Goal: Transaction & Acquisition: Book appointment/travel/reservation

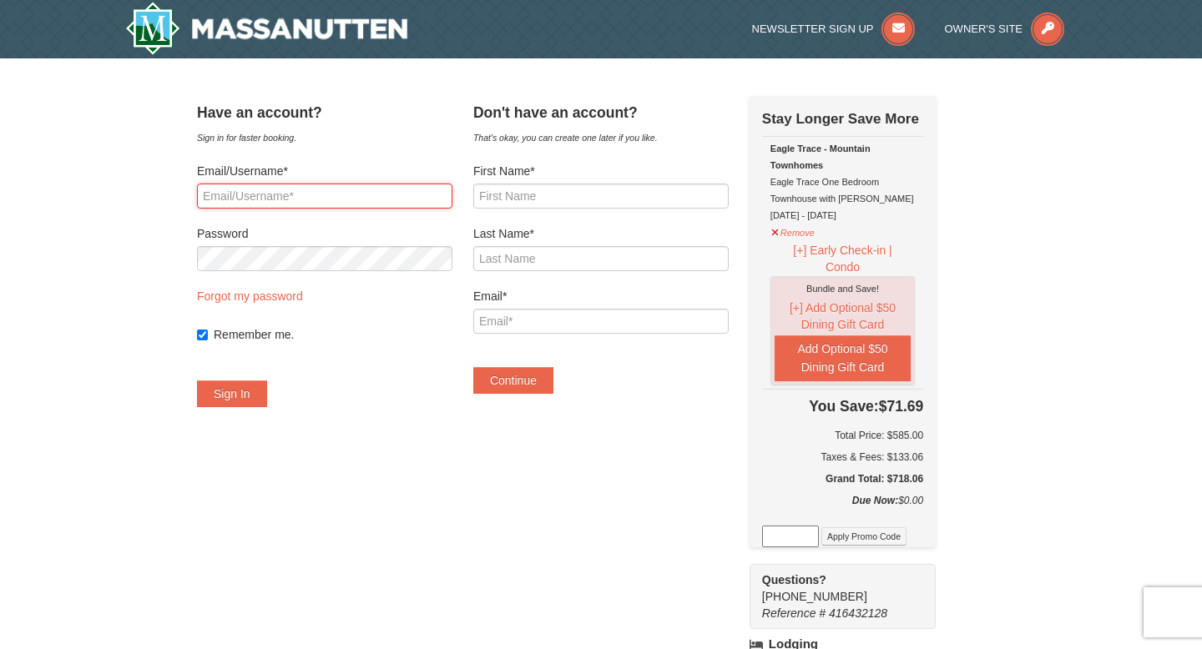
click at [361, 199] on input "Email/Username*" at bounding box center [324, 196] width 255 height 25
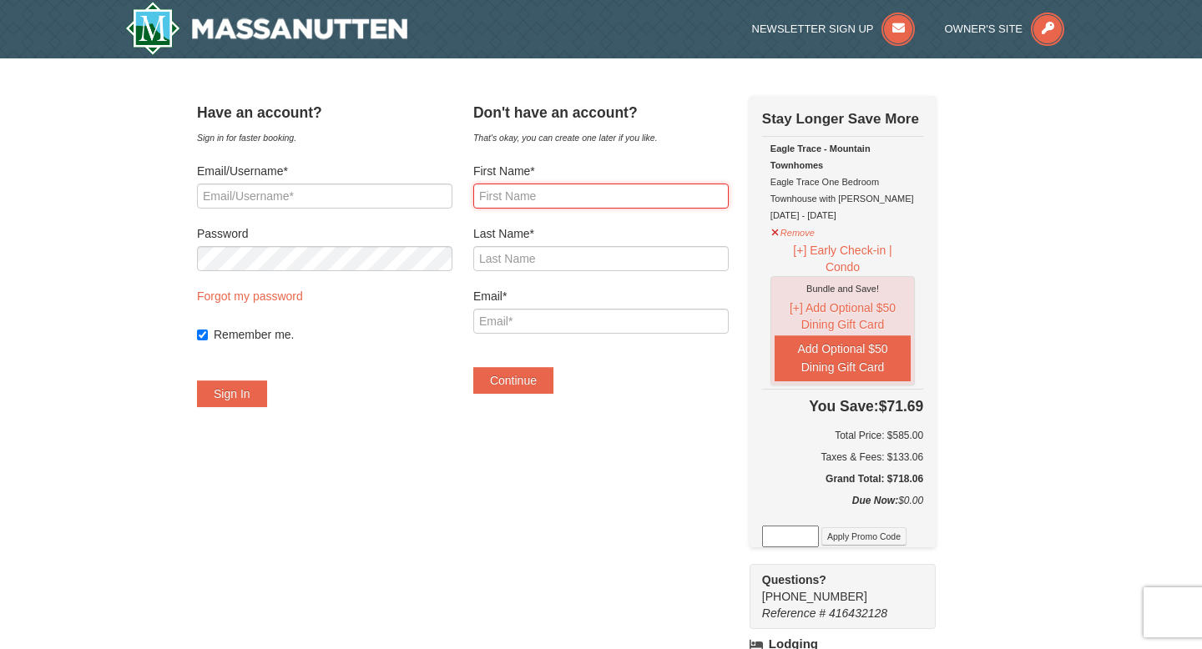
click at [548, 206] on input "First Name*" at bounding box center [600, 196] width 255 height 25
type input "Michelle"
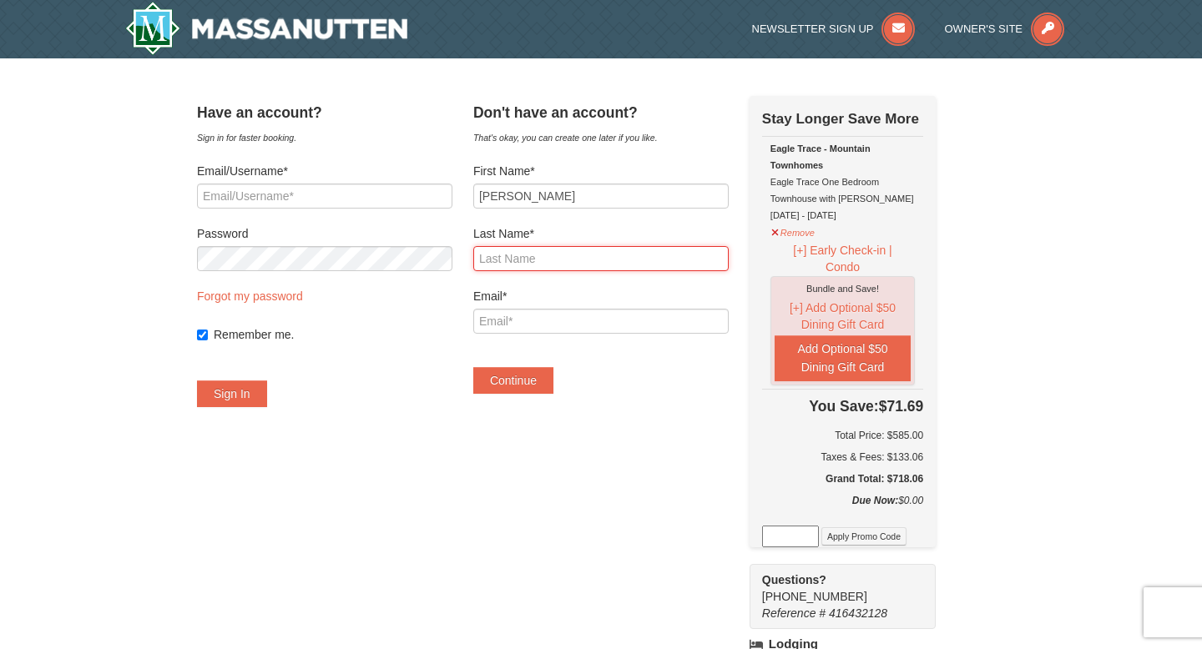
type input "Regec"
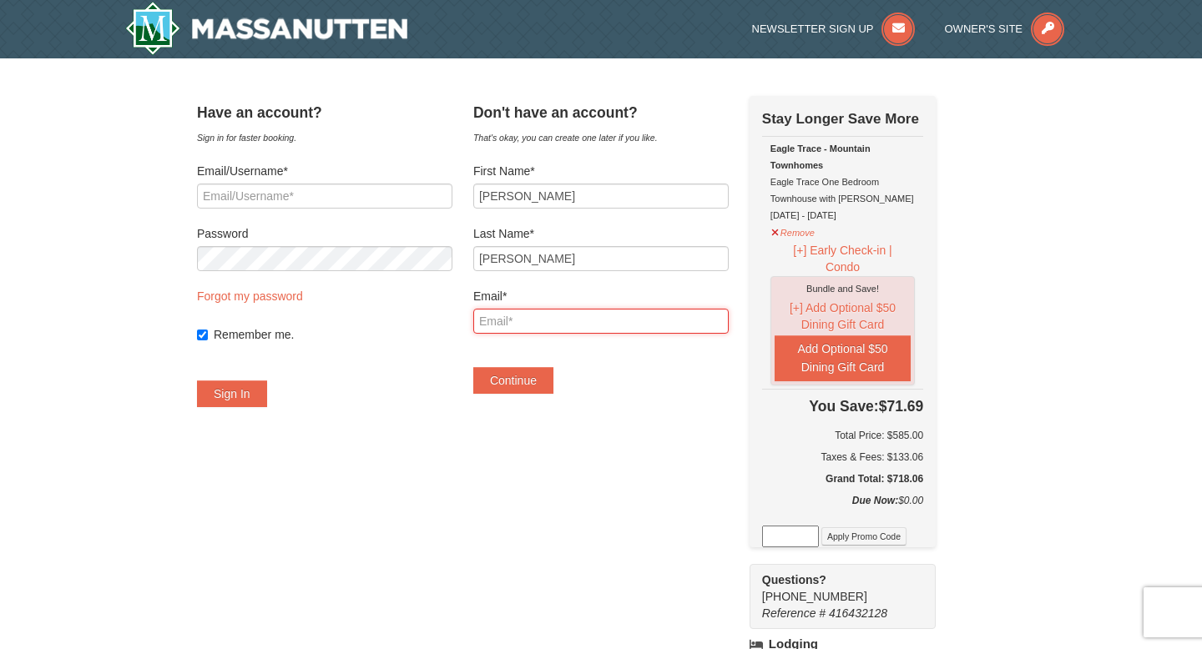
click at [544, 314] on input "Email*" at bounding box center [600, 321] width 255 height 25
type input "[EMAIL_ADDRESS][DOMAIN_NAME]"
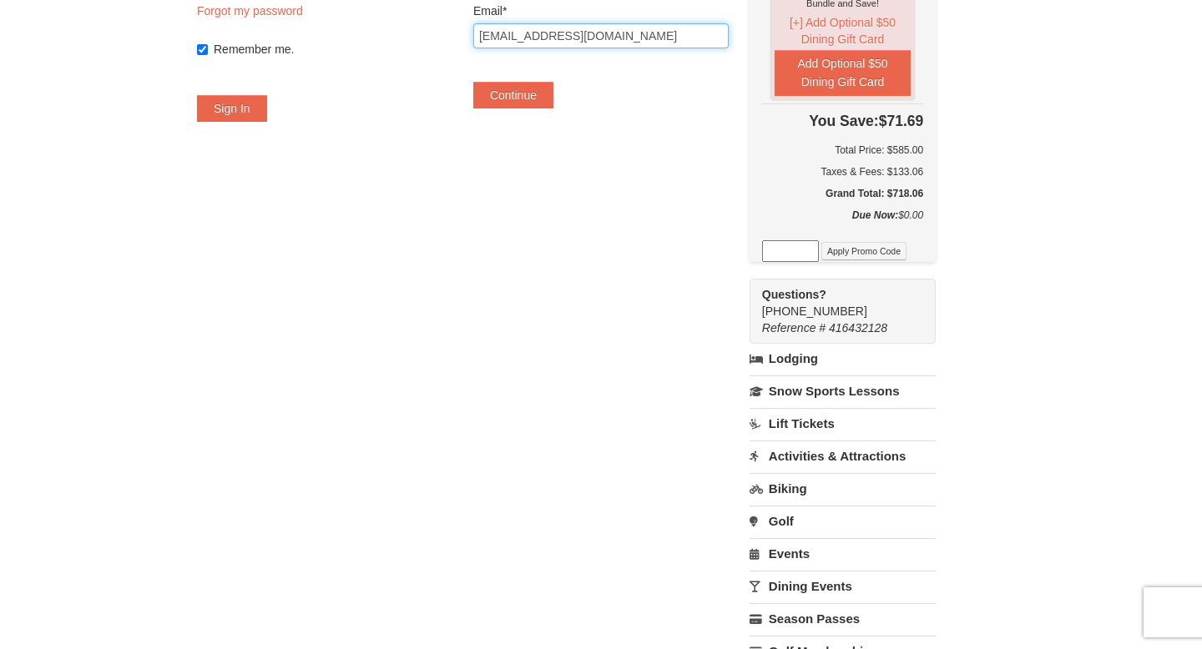
scroll to position [288, 0]
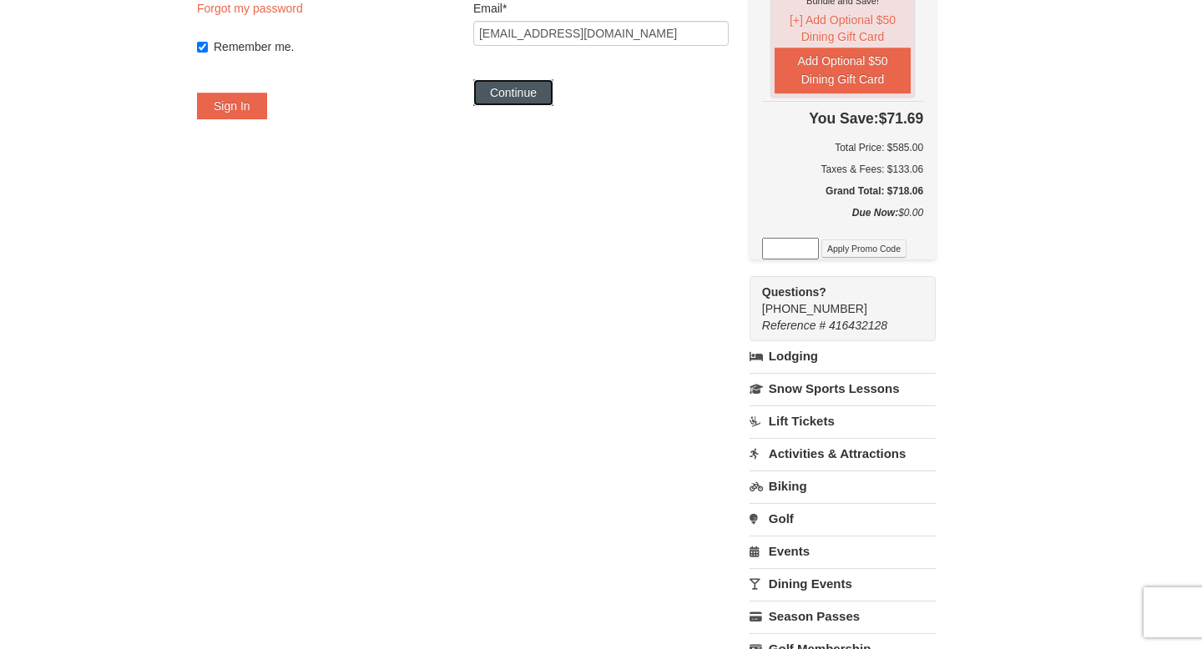
click at [517, 93] on button "Continue" at bounding box center [513, 92] width 80 height 27
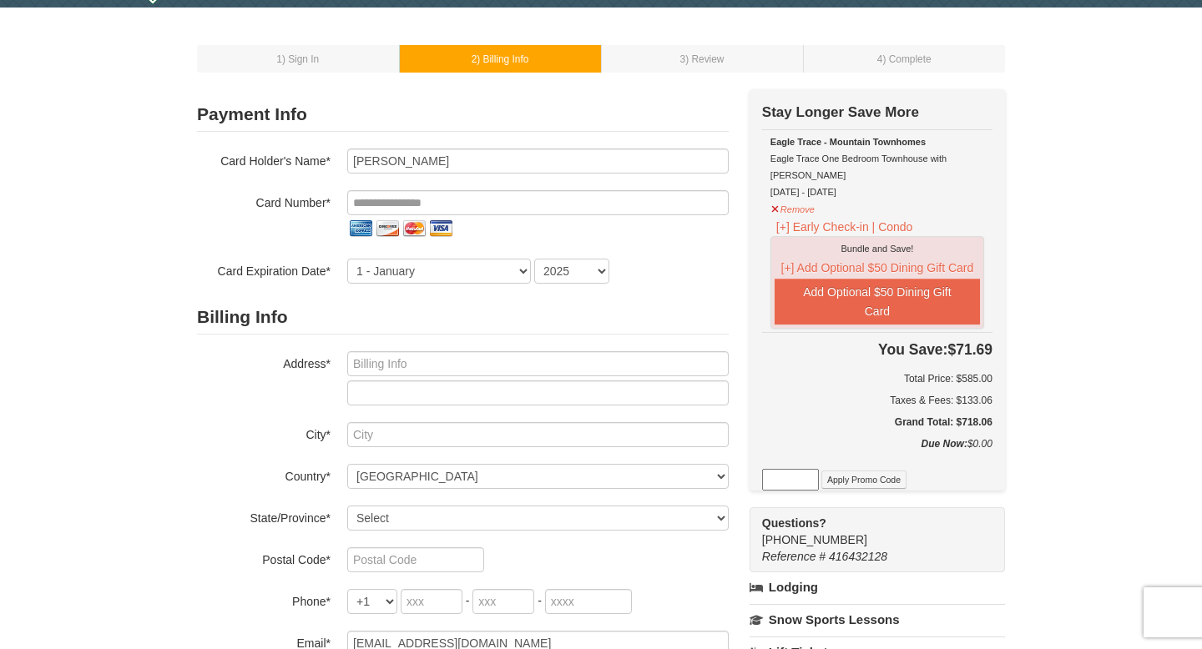
scroll to position [53, 0]
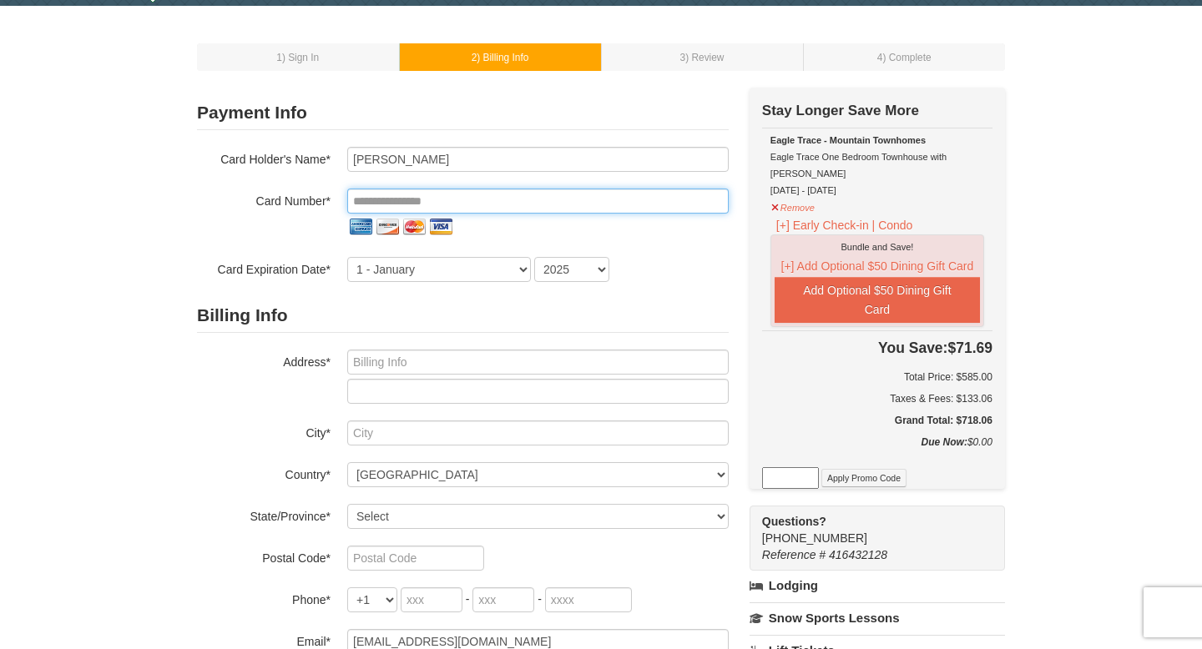
click at [497, 204] on input "tel" at bounding box center [537, 201] width 381 height 25
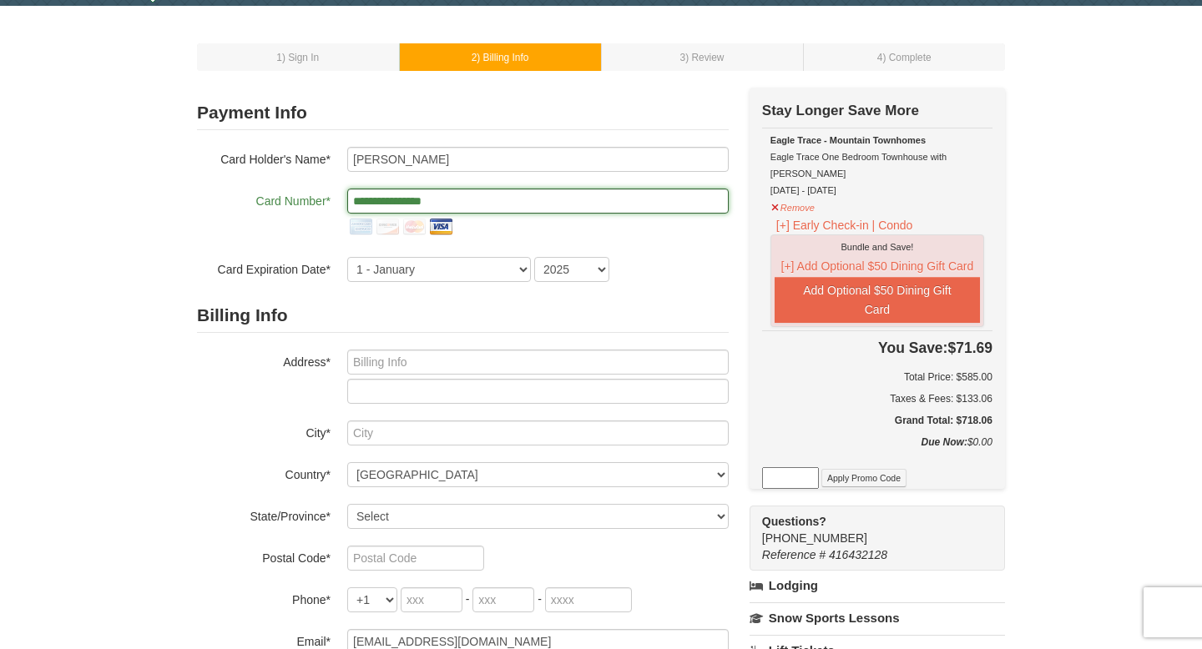
type input "**********"
click at [433, 268] on select "1 - January 2 - February 3 - March 4 - April 5 - May 6 - June 7 - July 8 - Augu…" at bounding box center [439, 269] width 184 height 25
select select "5"
click at [347, 257] on select "1 - January 2 - February 3 - March 4 - April 5 - May 6 - June 7 - July 8 - Augu…" at bounding box center [439, 269] width 184 height 25
click at [580, 269] on select "2025 2026 2027 2028 2029 2030 2031 2032 2033 2034" at bounding box center [571, 269] width 75 height 25
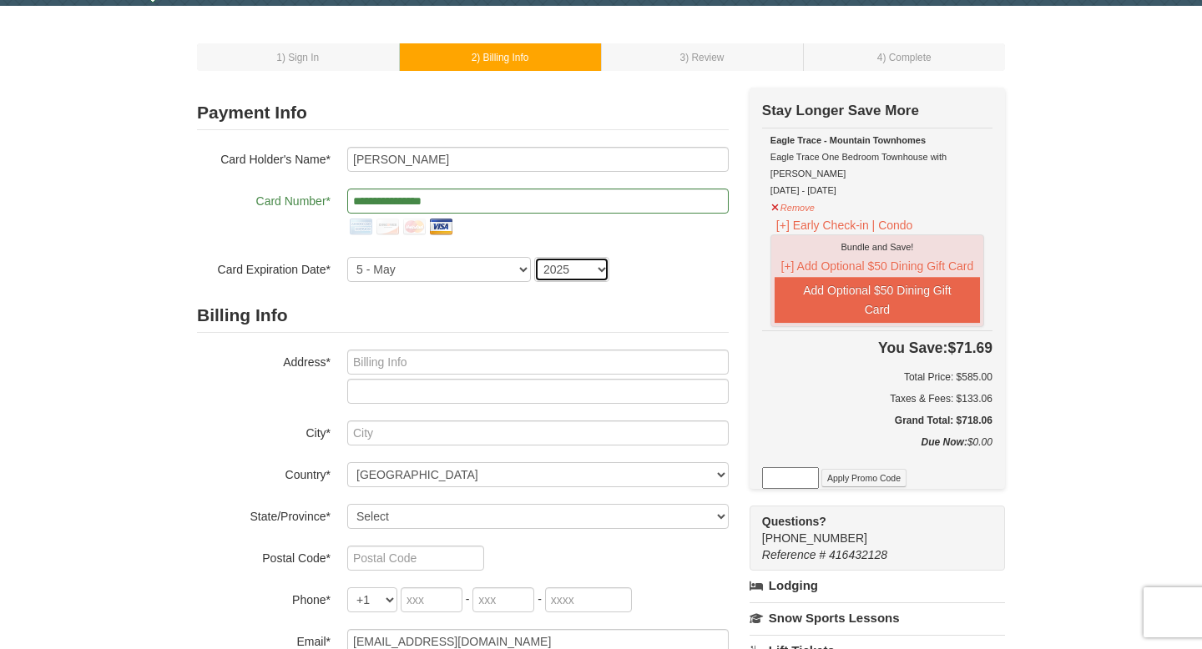
select select "2029"
click at [534, 257] on select "2025 2026 2027 2028 2029 2030 2031 2032 2033 2034" at bounding box center [571, 269] width 75 height 25
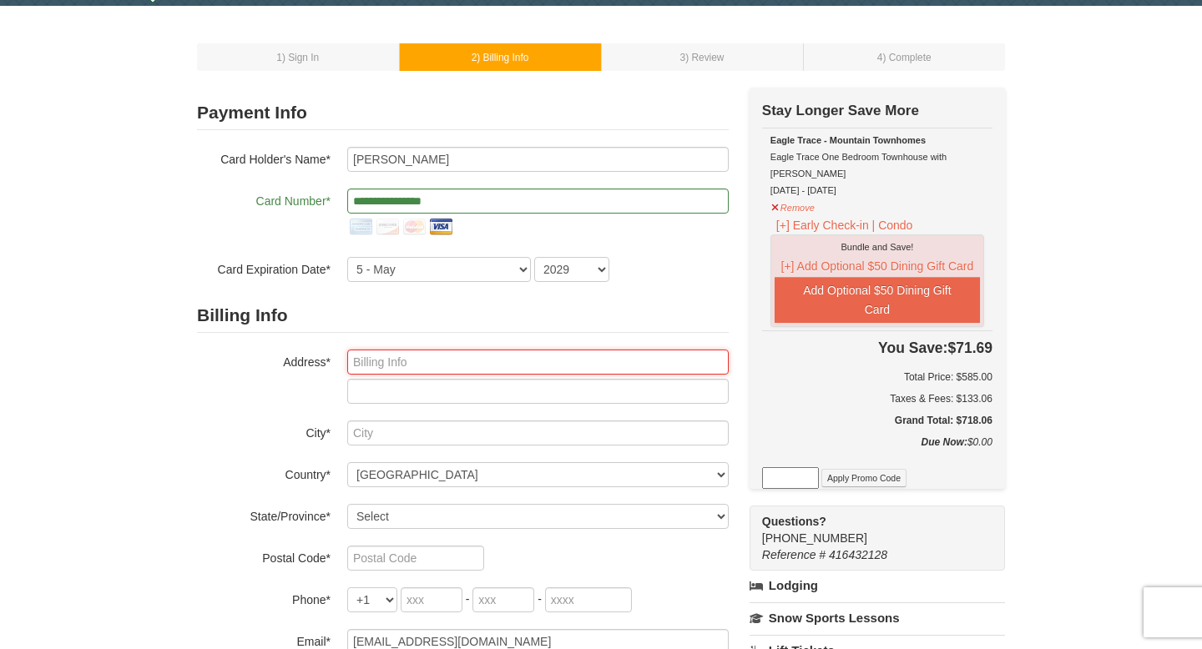
click at [500, 350] on input "text" at bounding box center [537, 362] width 381 height 25
type input "55 Creek Lane"
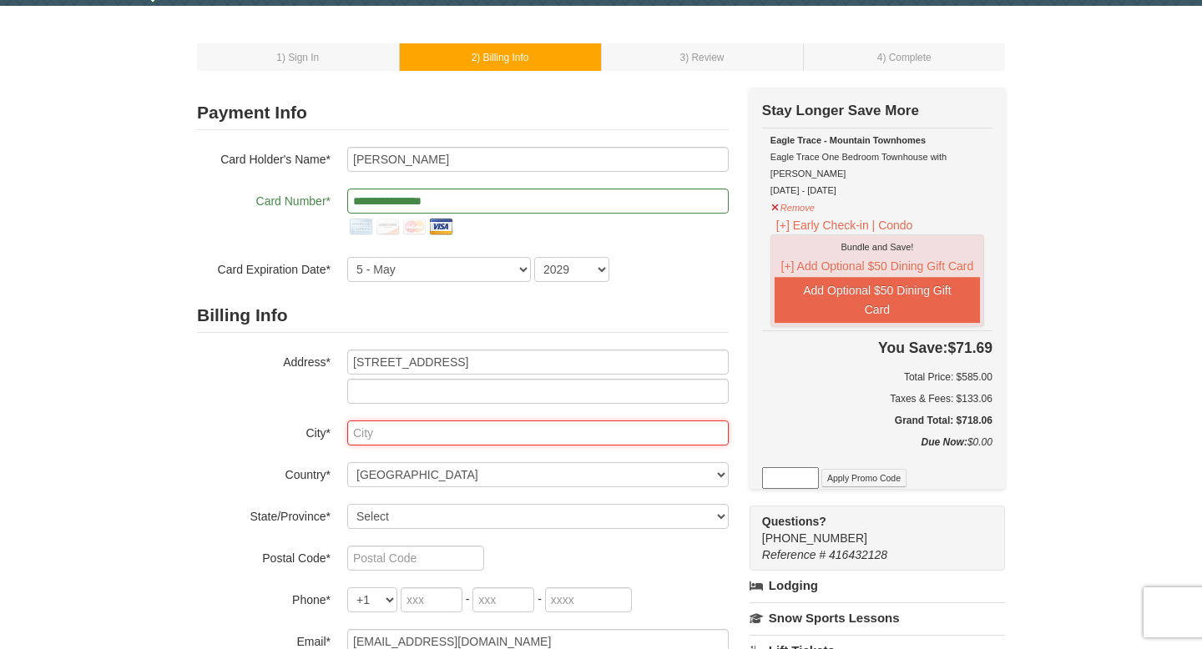
type input "New Ringgold"
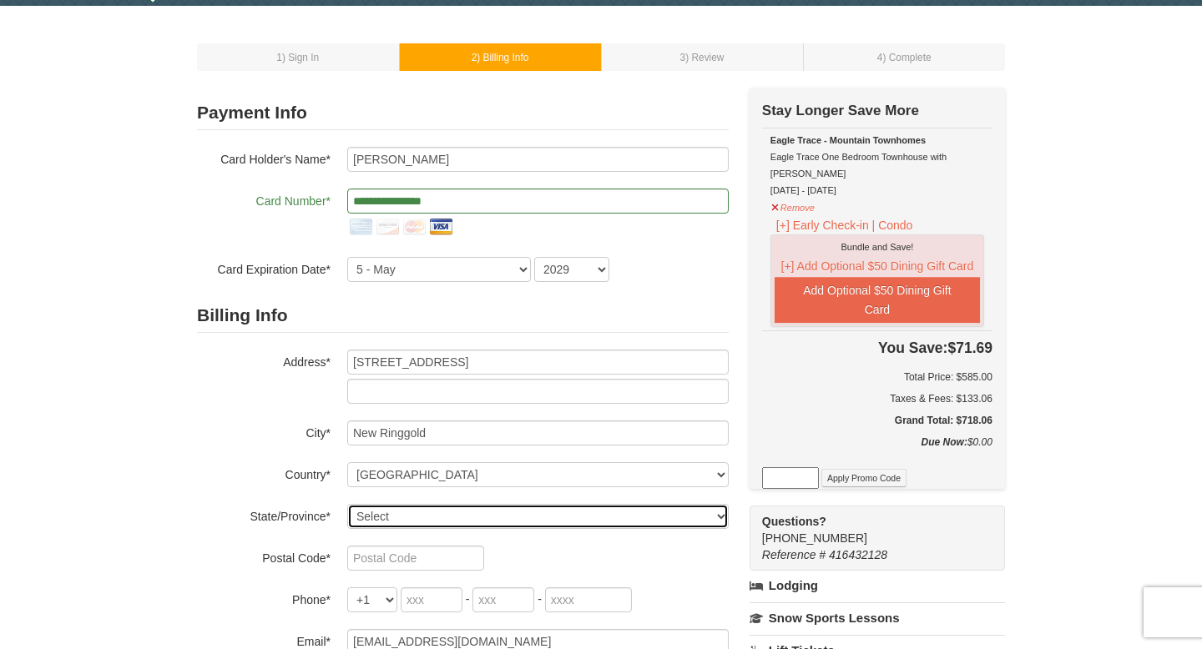
select select "PA"
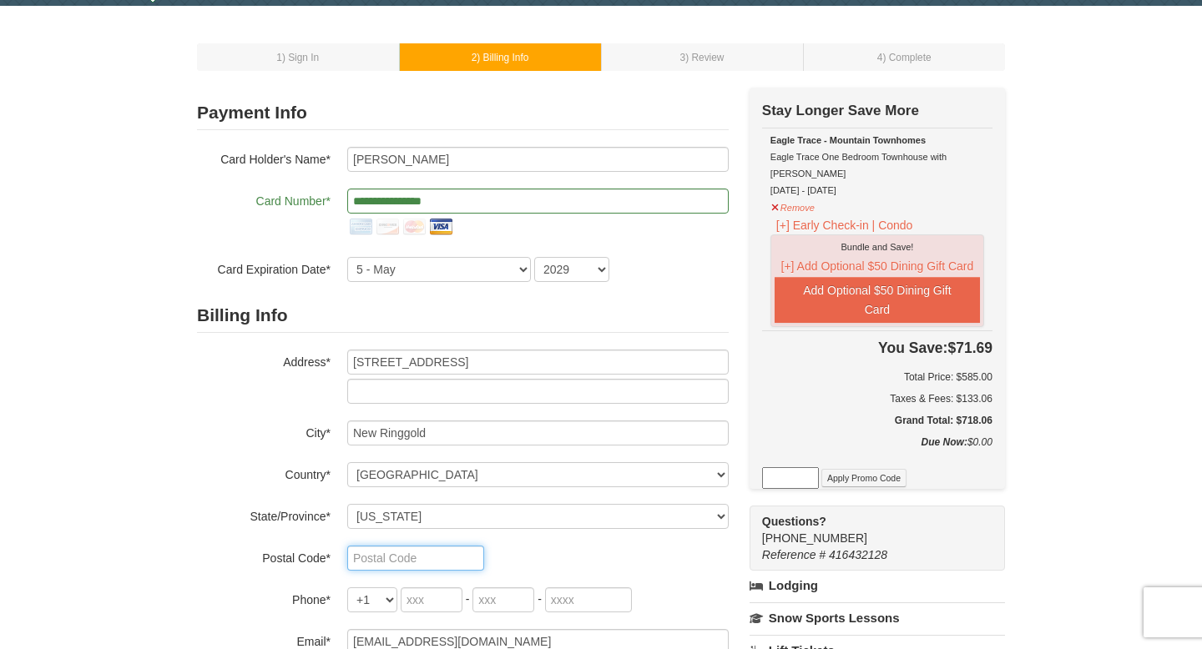
type input "17960"
type input "484"
type input "221"
type input "1897"
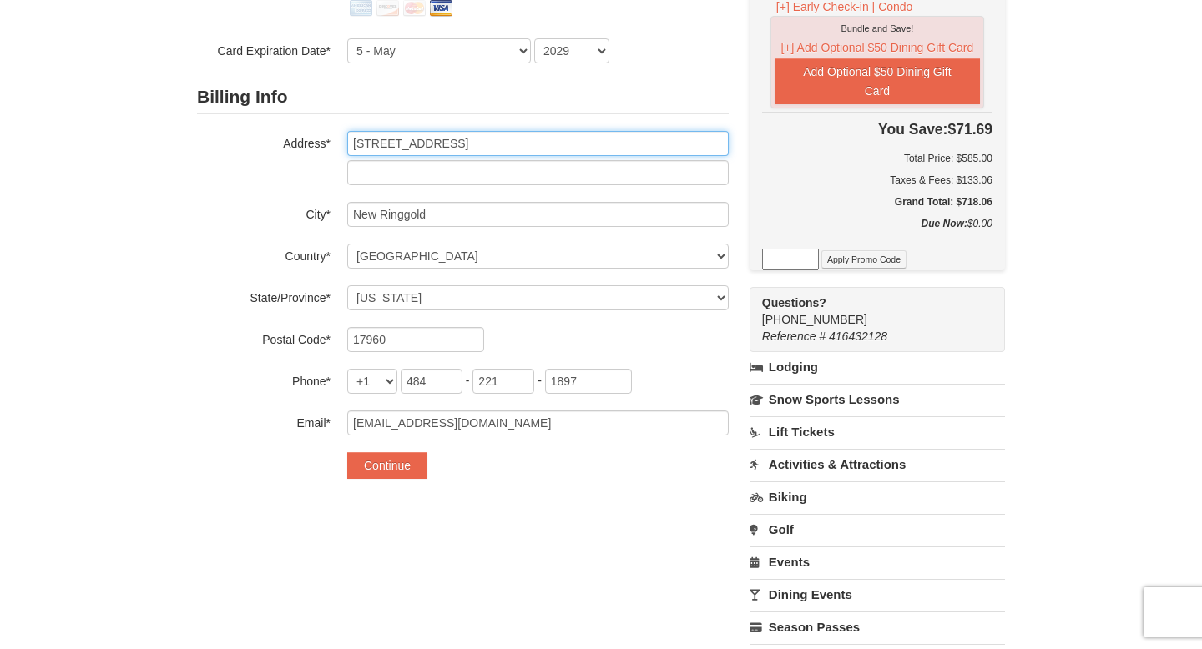
scroll to position [275, 0]
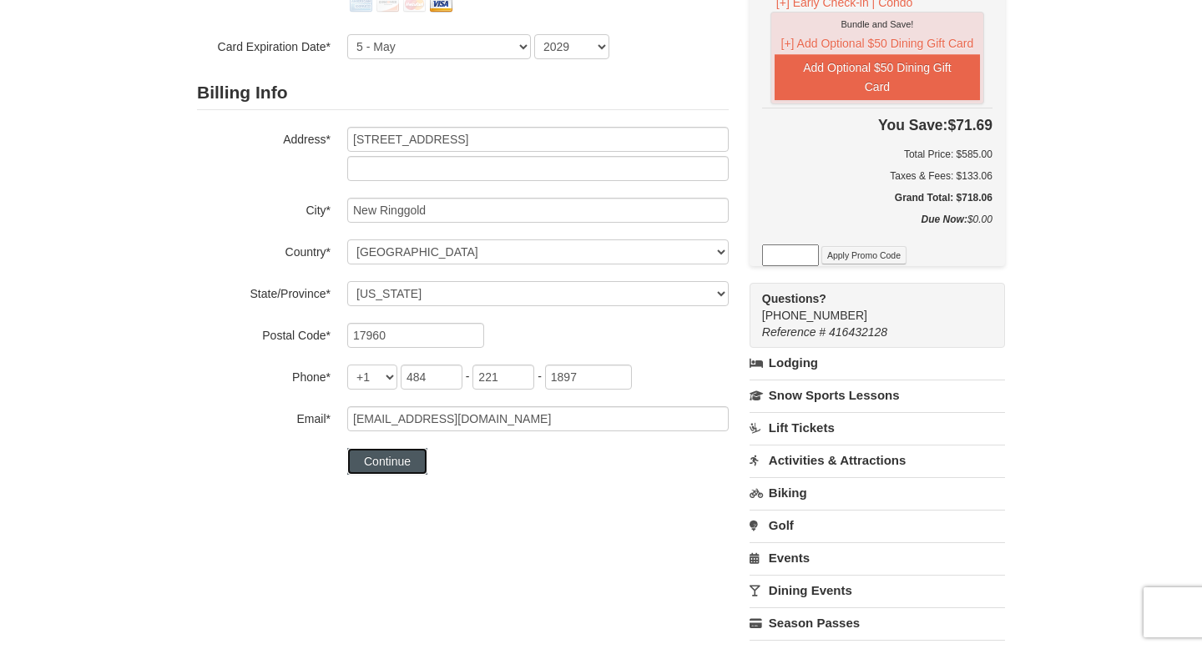
click at [408, 465] on button "Continue" at bounding box center [387, 461] width 80 height 27
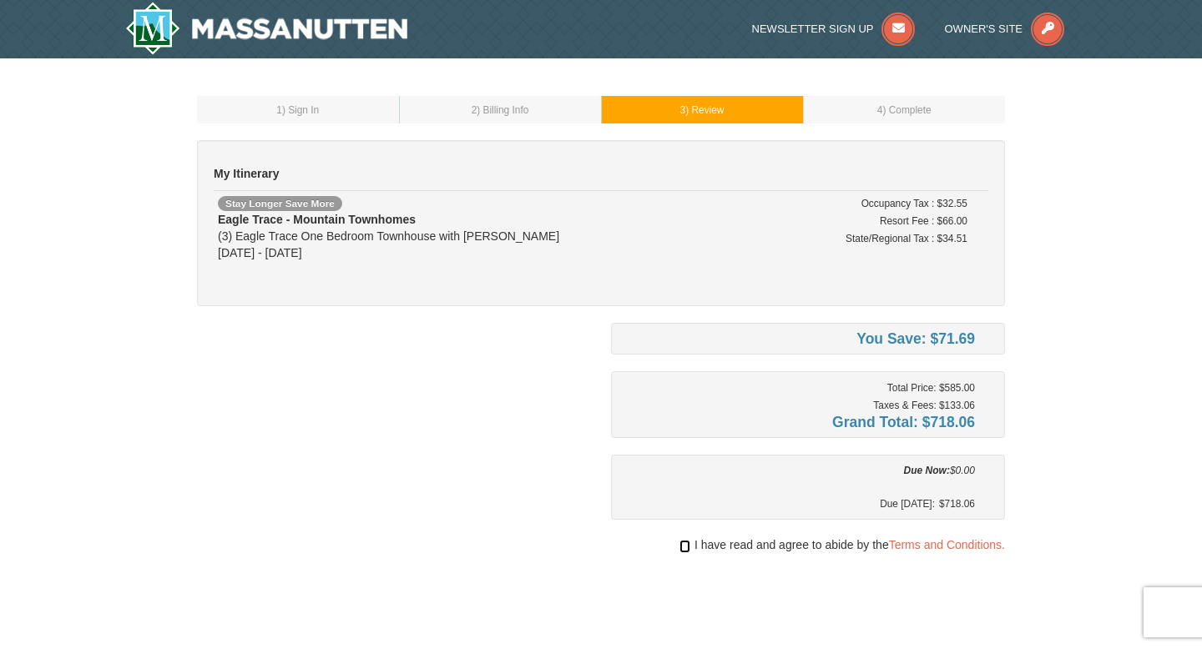
click at [679, 548] on input "checkbox" at bounding box center [684, 546] width 11 height 13
checkbox input "true"
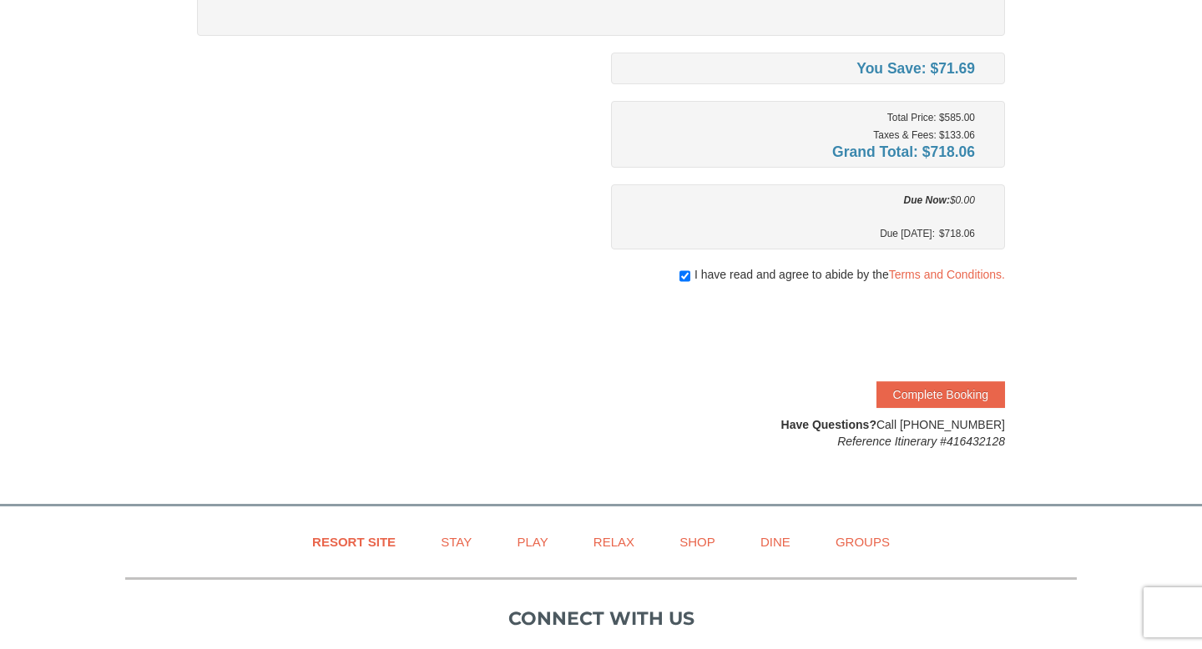
scroll to position [283, 0]
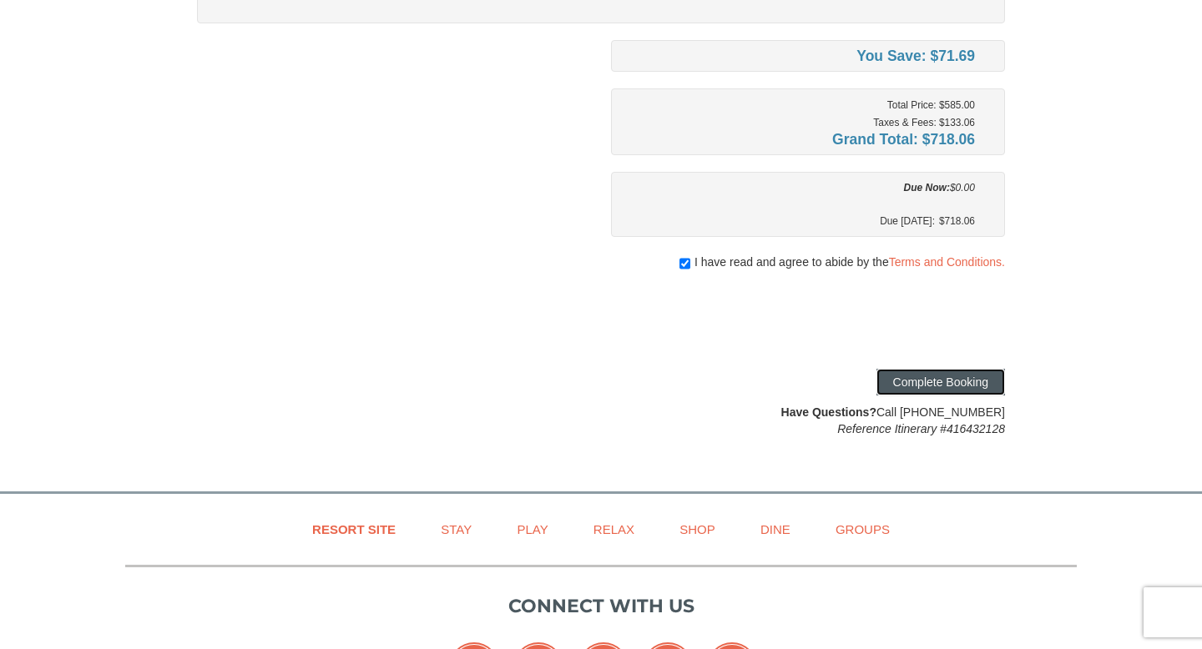
click at [955, 384] on button "Complete Booking" at bounding box center [940, 382] width 129 height 27
